Goal: Information Seeking & Learning: Learn about a topic

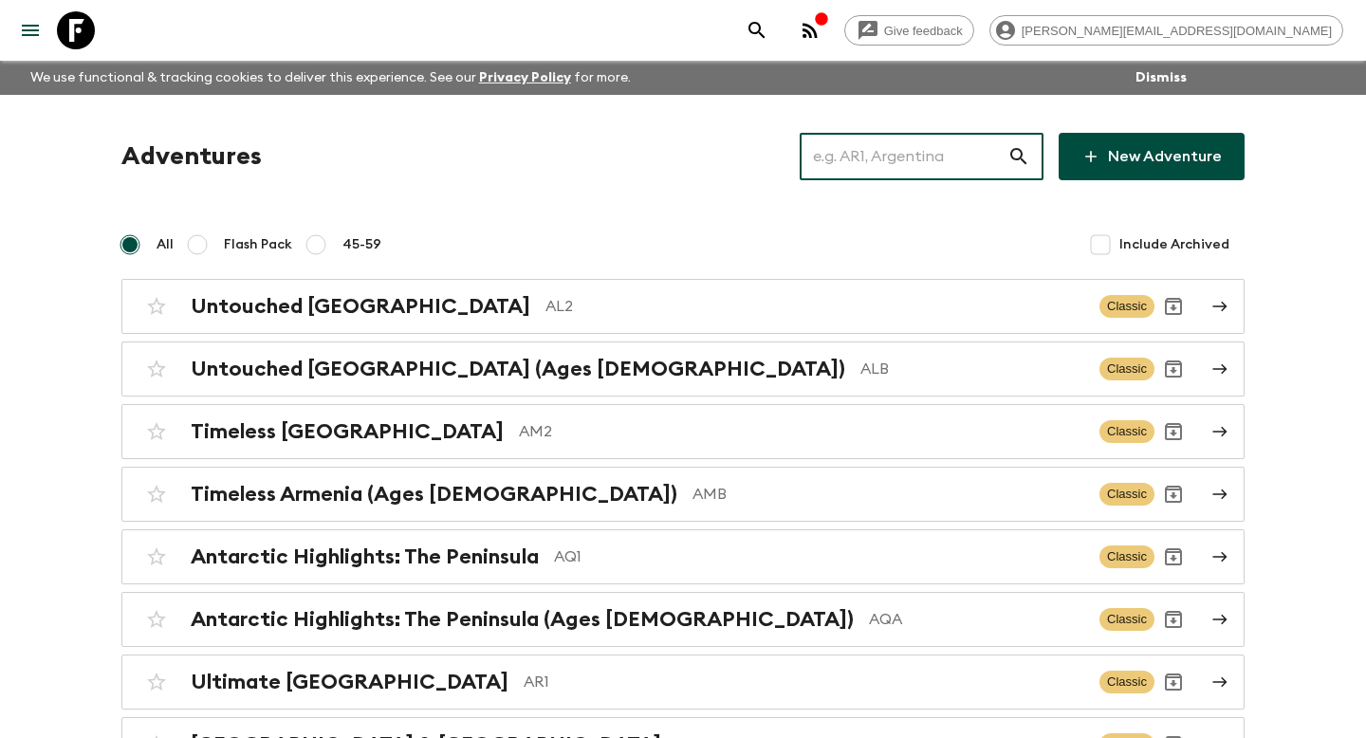
click at [889, 151] on input "text" at bounding box center [904, 156] width 208 height 53
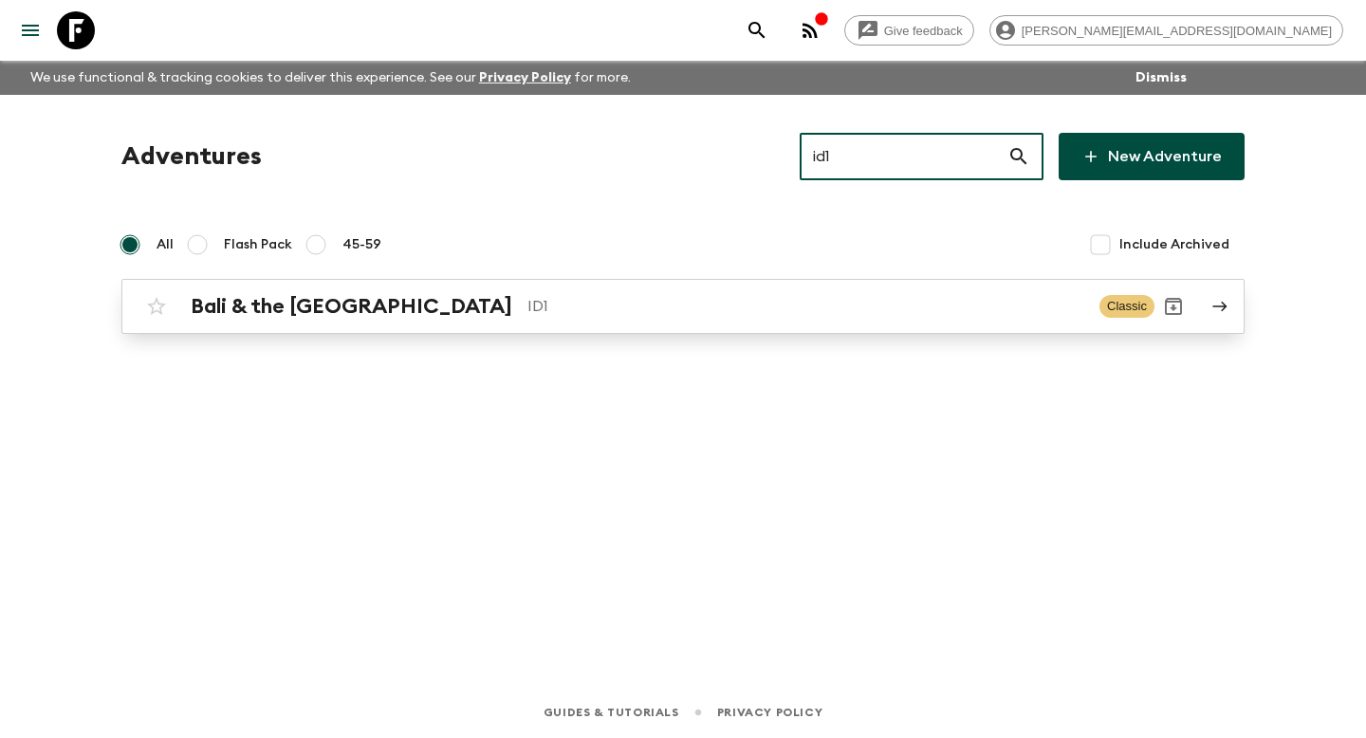
type input "id1"
click at [689, 307] on p "ID1" at bounding box center [805, 306] width 557 height 23
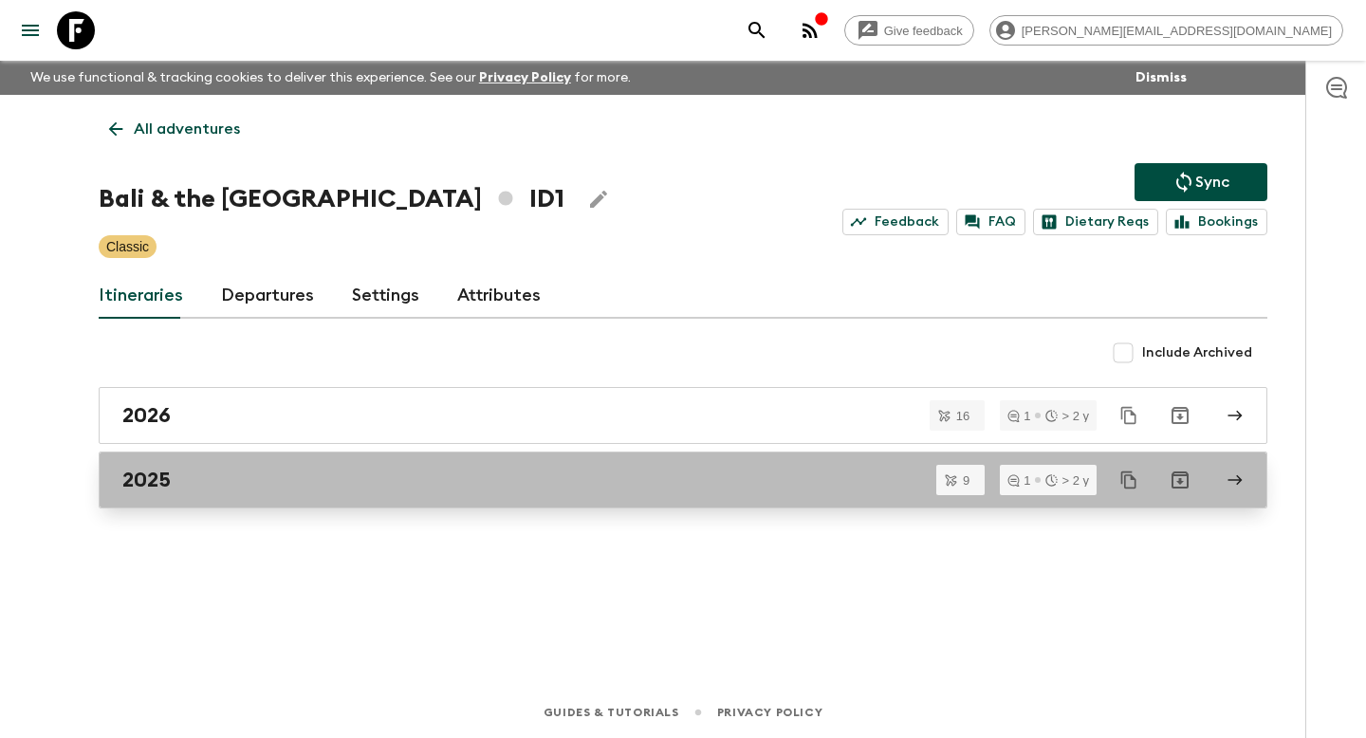
click at [691, 463] on link "2025" at bounding box center [683, 480] width 1169 height 57
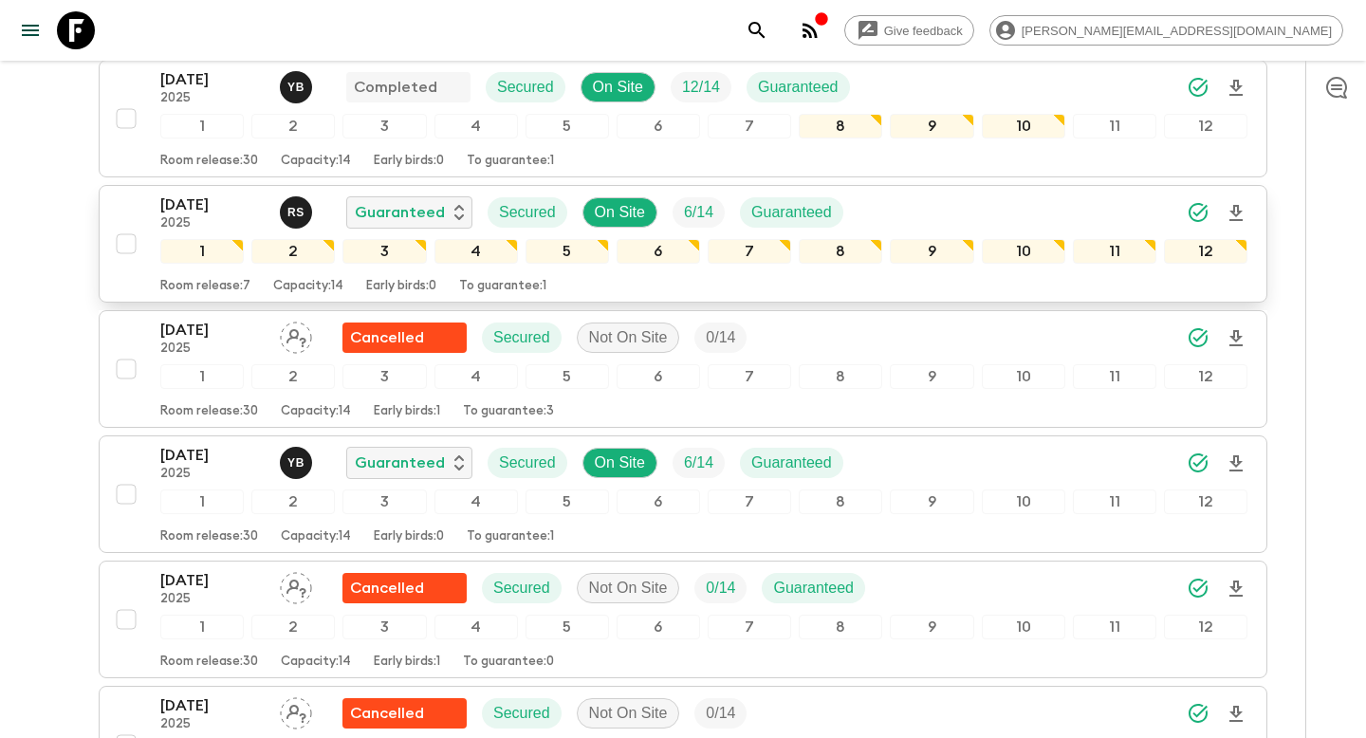
scroll to position [337, 0]
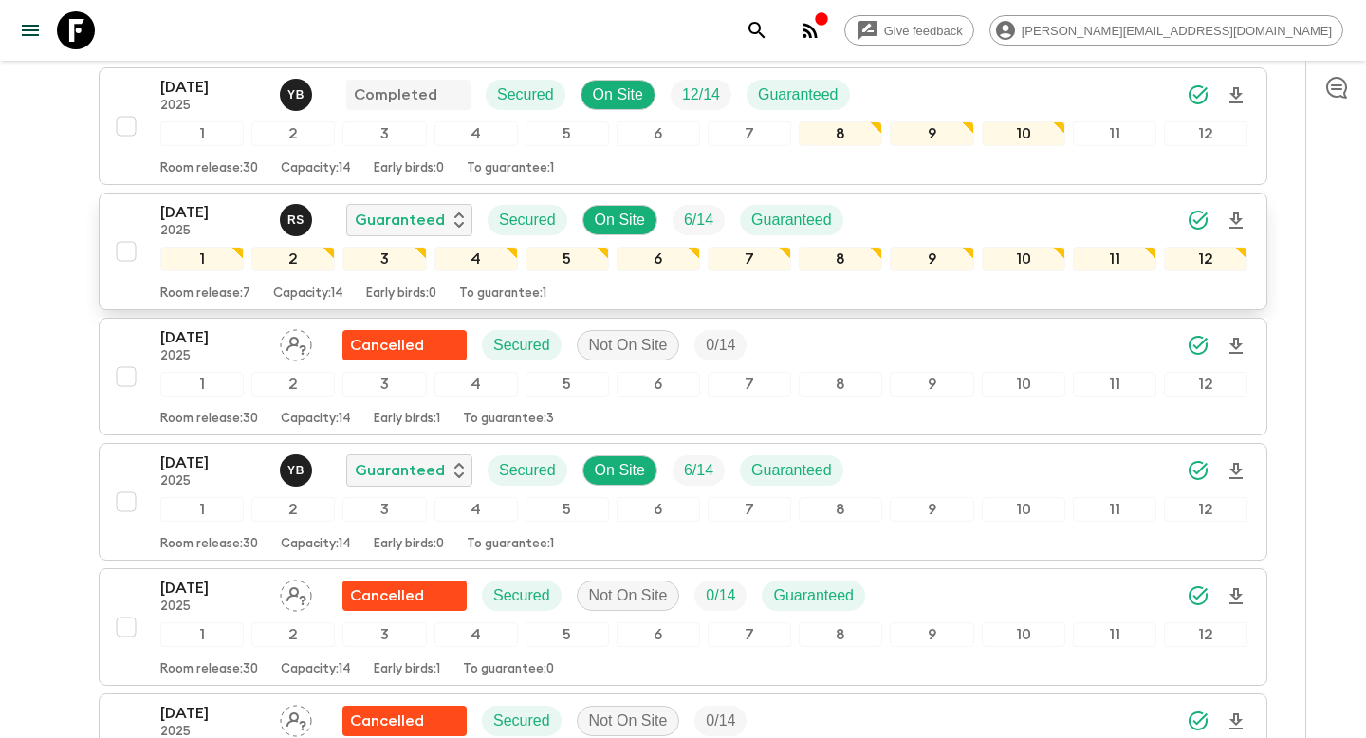
click at [501, 290] on p "To guarantee: 1" at bounding box center [502, 293] width 87 height 15
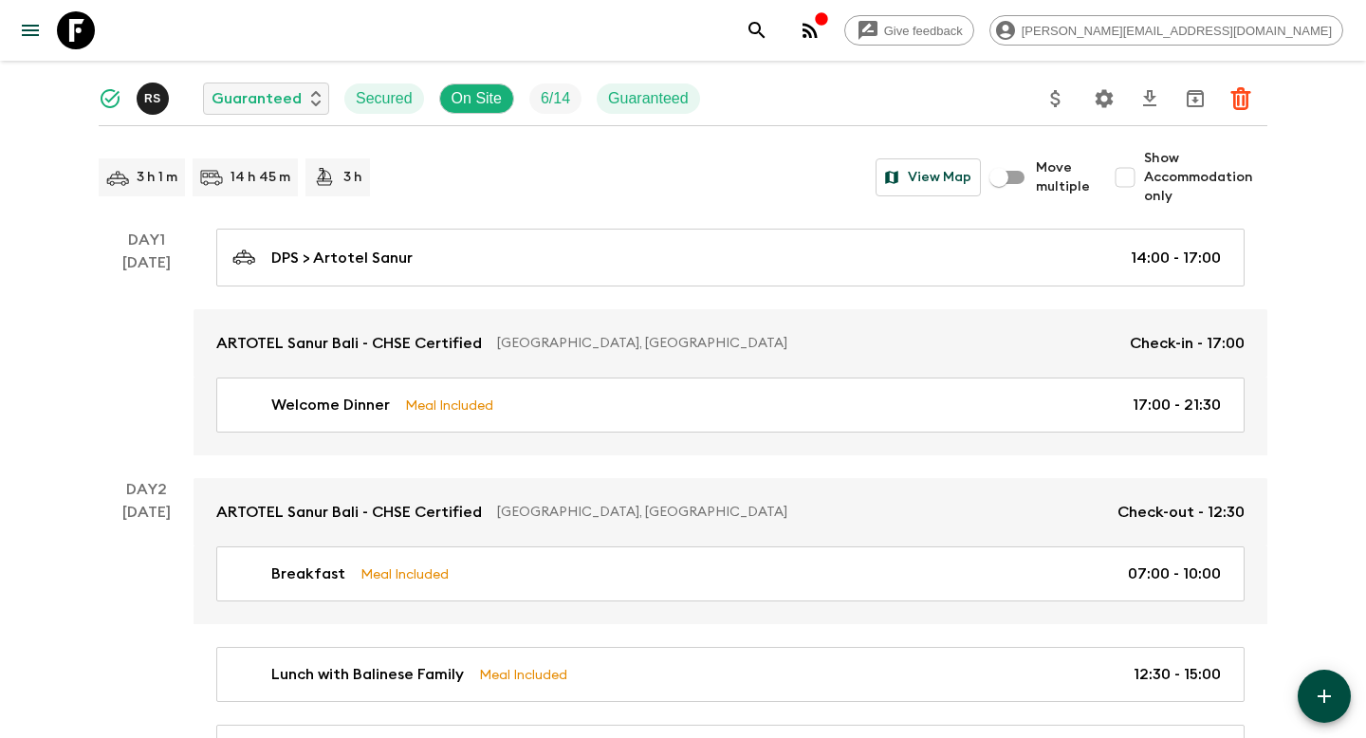
scroll to position [178, 0]
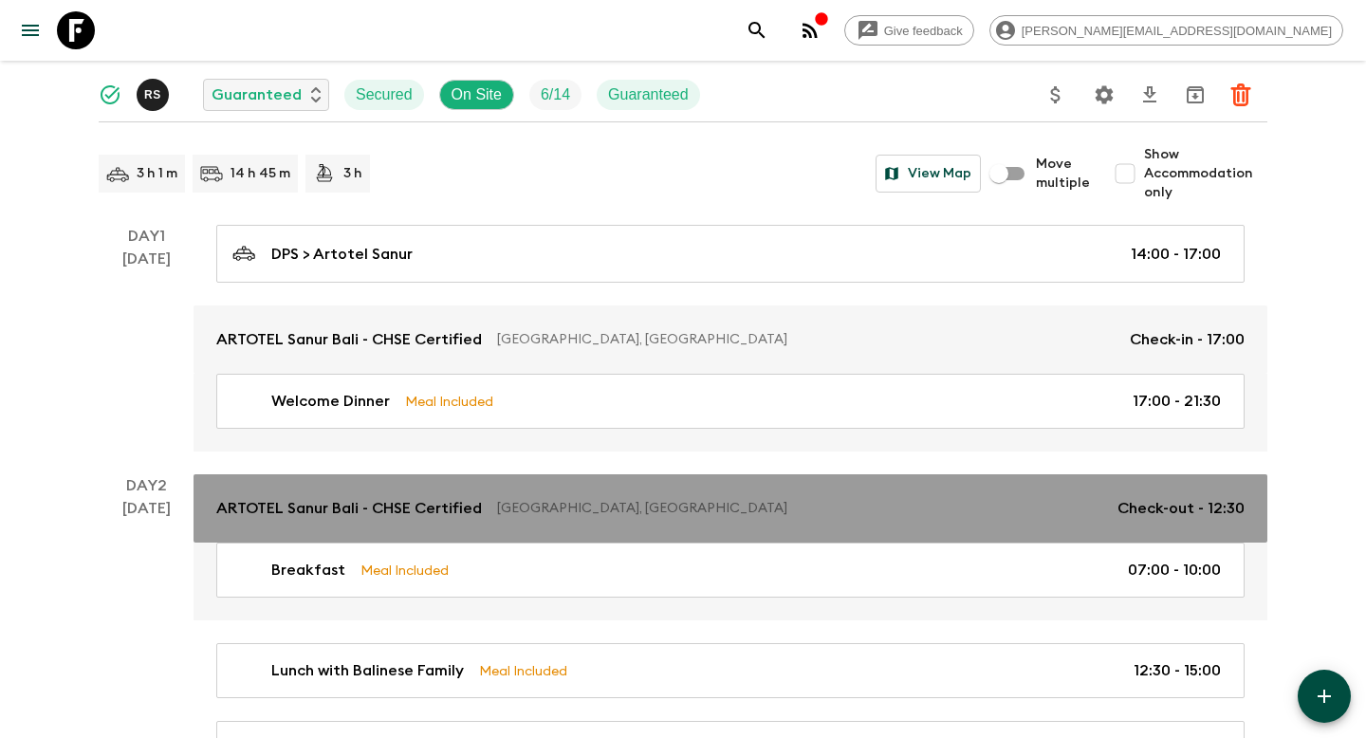
click at [445, 503] on p "ARTOTEL Sanur Bali - CHSE Certified" at bounding box center [349, 508] width 266 height 23
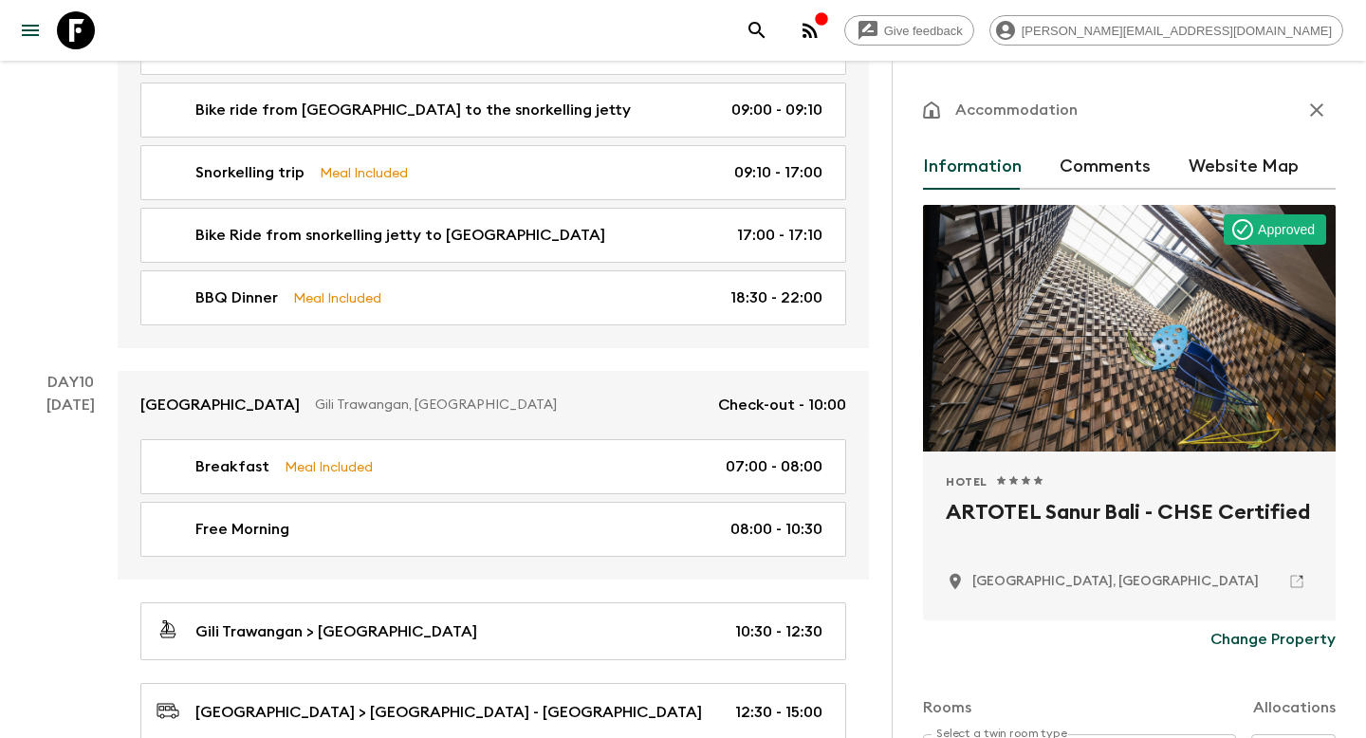
scroll to position [4419, 0]
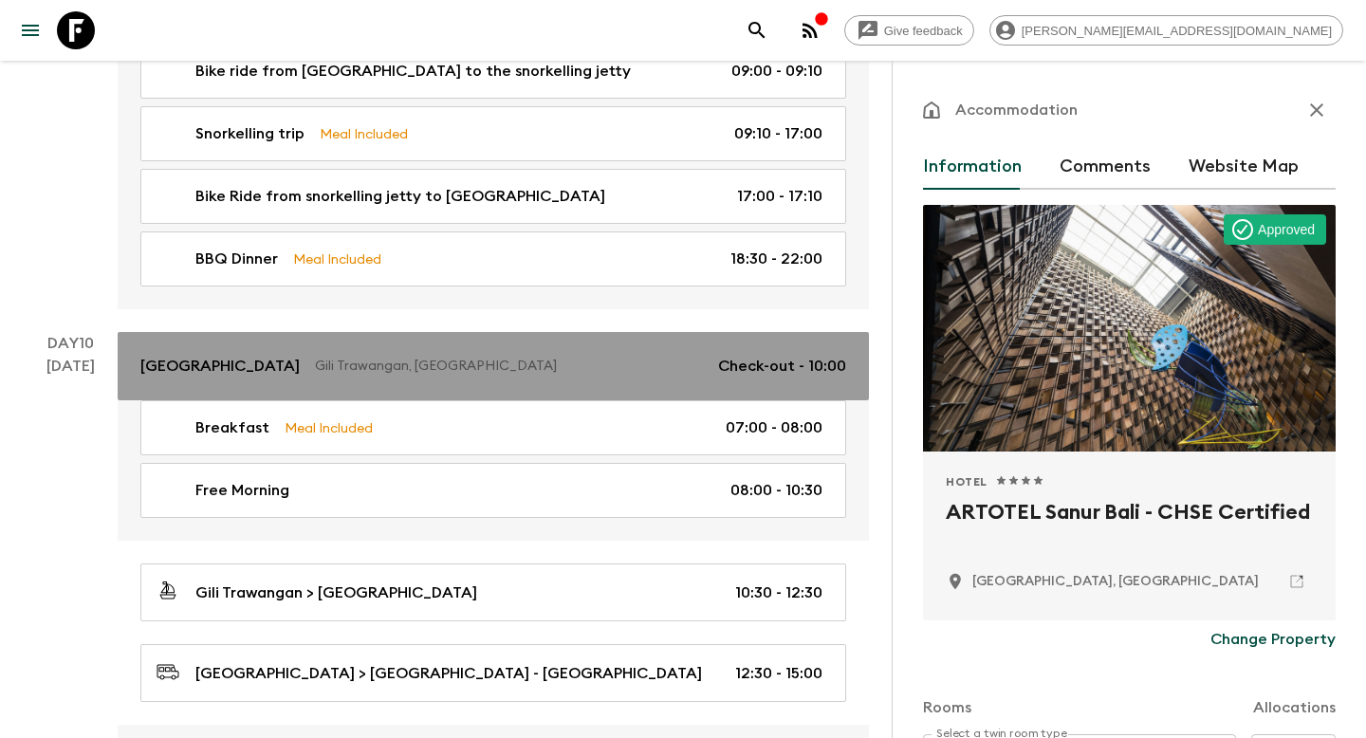
click at [615, 357] on p "Gili Trawangan, [GEOGRAPHIC_DATA]" at bounding box center [509, 366] width 388 height 19
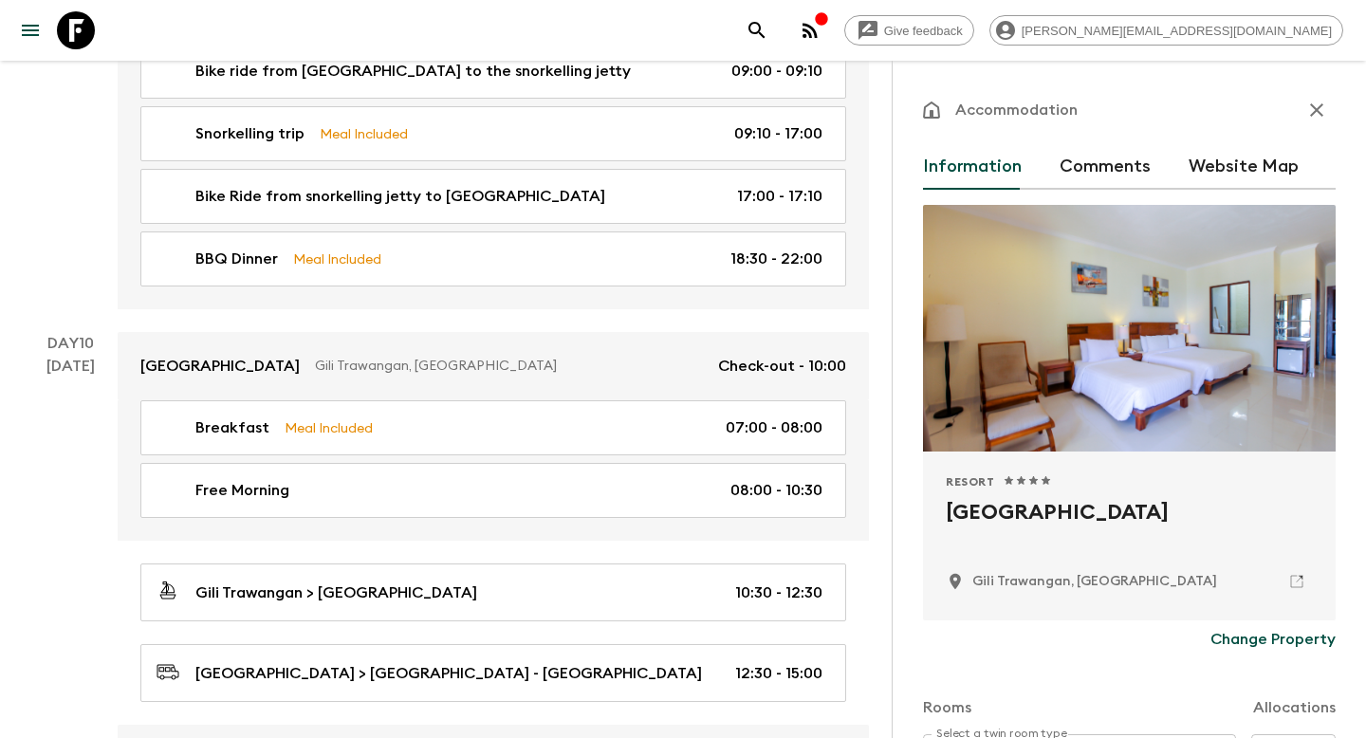
drag, startPoint x: 1075, startPoint y: 538, endPoint x: 945, endPoint y: 507, distance: 133.5
click at [946, 507] on h2 "[GEOGRAPHIC_DATA]" at bounding box center [1129, 527] width 367 height 61
copy h2 "[GEOGRAPHIC_DATA]"
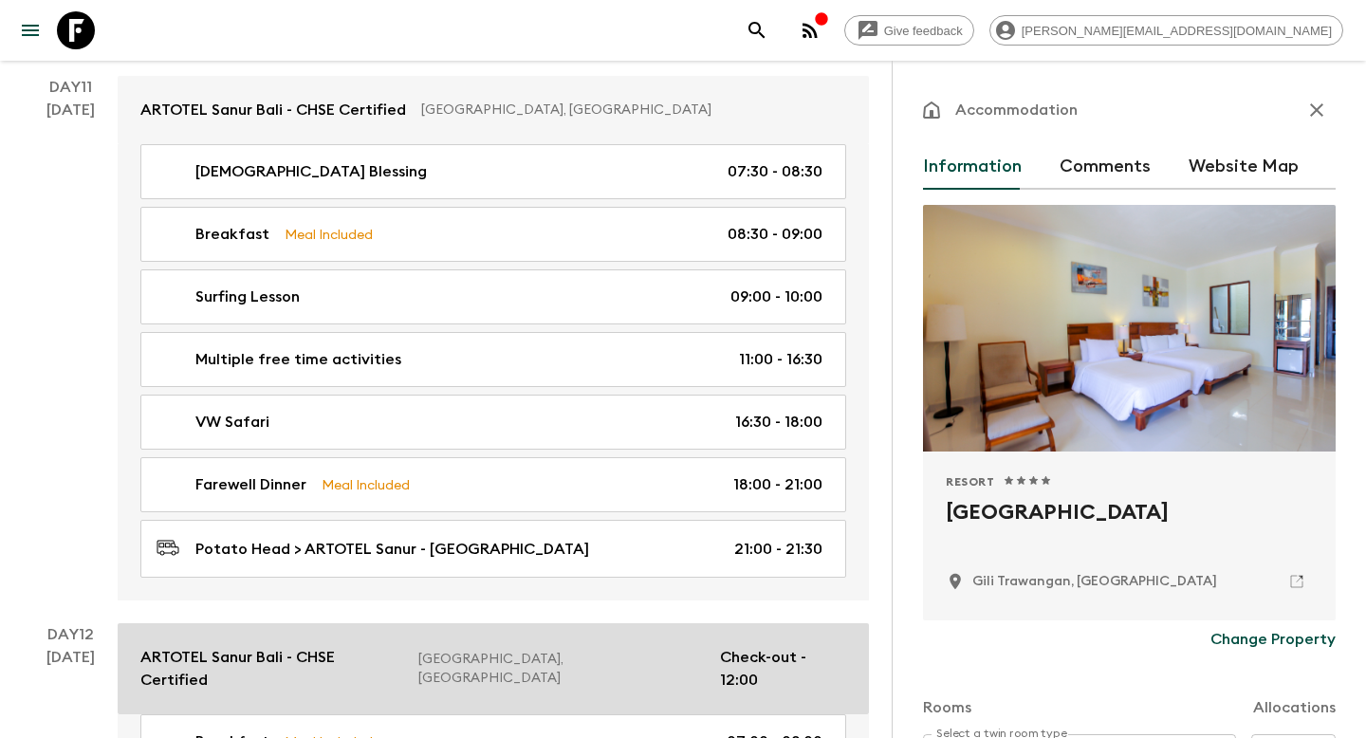
scroll to position [5098, 0]
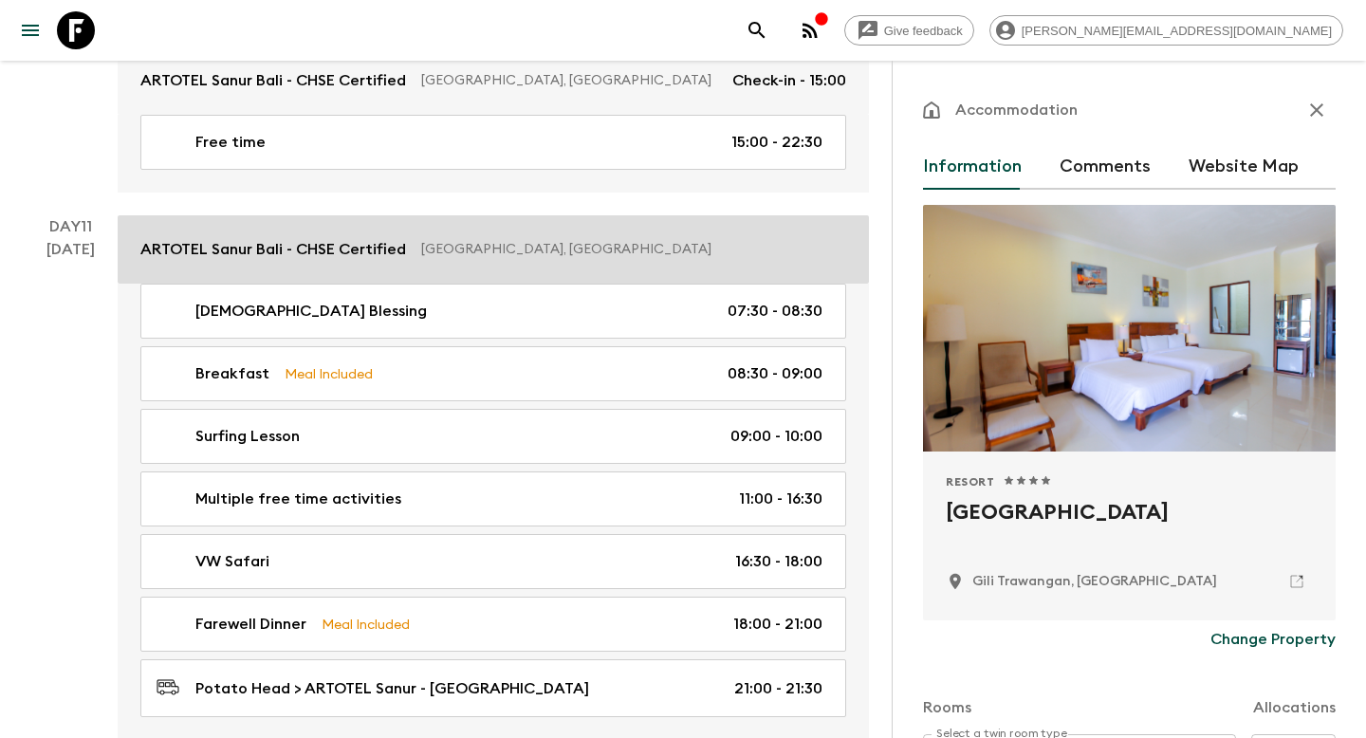
click at [529, 251] on link "ARTOTEL Sanur Bali - CHSE Certified [GEOGRAPHIC_DATA], [GEOGRAPHIC_DATA]" at bounding box center [493, 249] width 751 height 68
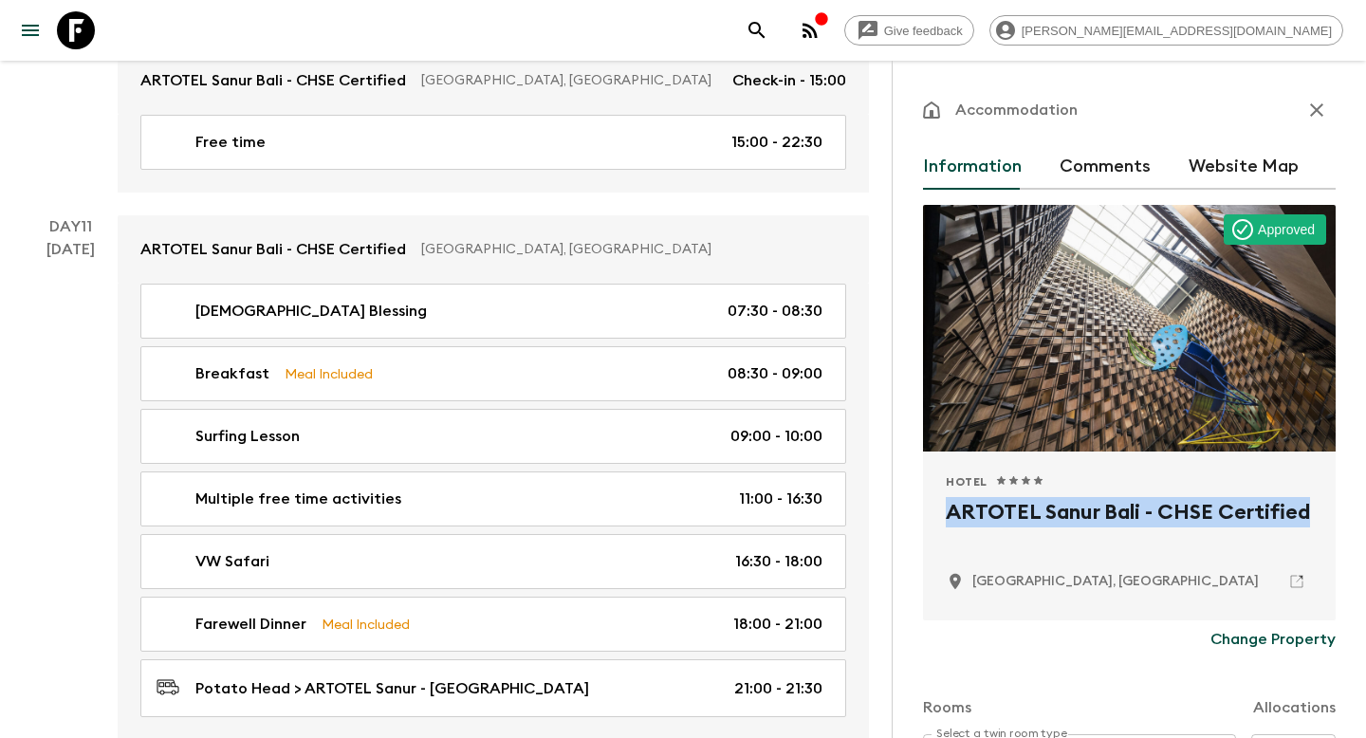
drag, startPoint x: 1308, startPoint y: 512, endPoint x: 936, endPoint y: 505, distance: 371.9
click at [936, 505] on div "Hotel 1 Star 2 Stars 3 Stars 4 Stars 5 Stars ARTOTEL Sanur Bali - CHSE Certifie…" at bounding box center [1129, 536] width 413 height 169
copy h2 "ARTOTEL Sanur Bali - CHSE Certified"
